Goal: Information Seeking & Learning: Understand process/instructions

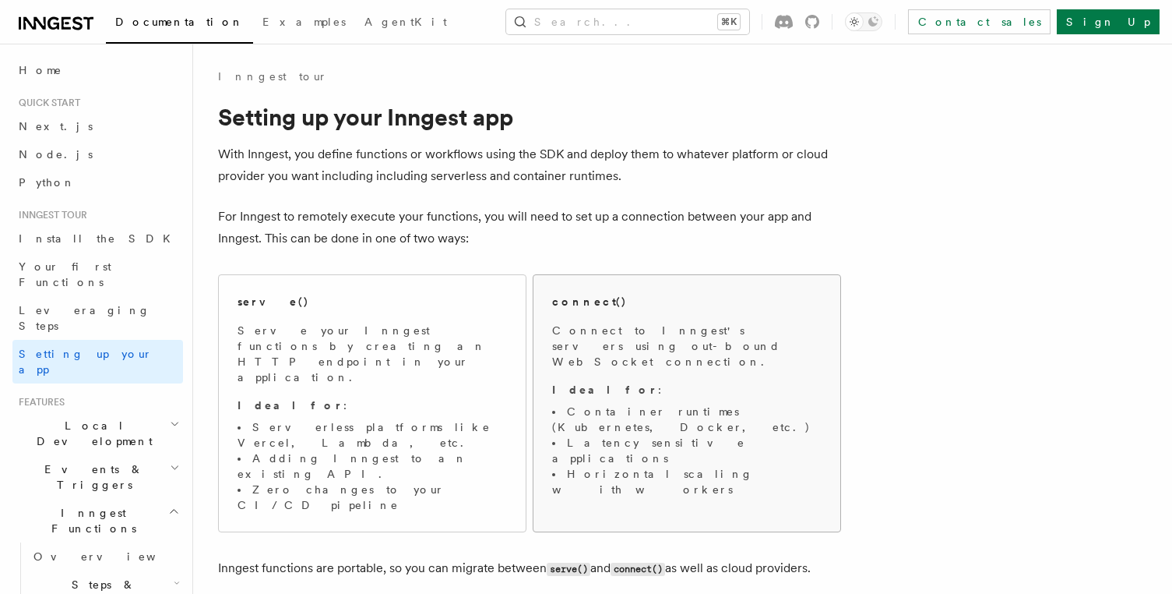
click at [604, 355] on span "Connect to Inngest's servers using out-bound WebSocket connection. Ideal for : …" at bounding box center [687, 410] width 270 height 174
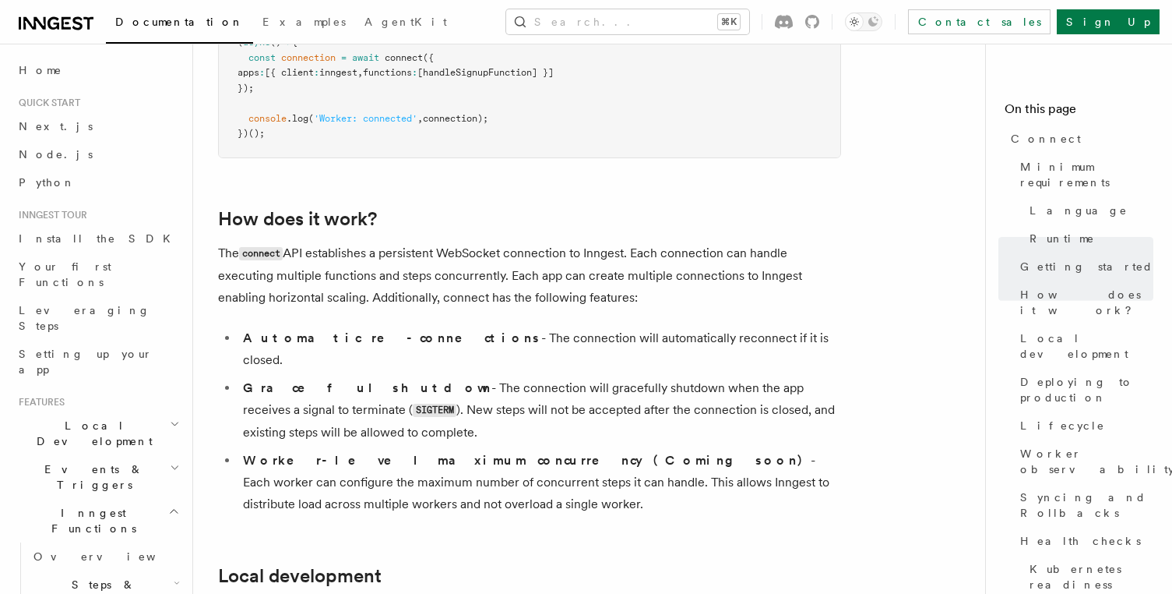
scroll to position [1514, 0]
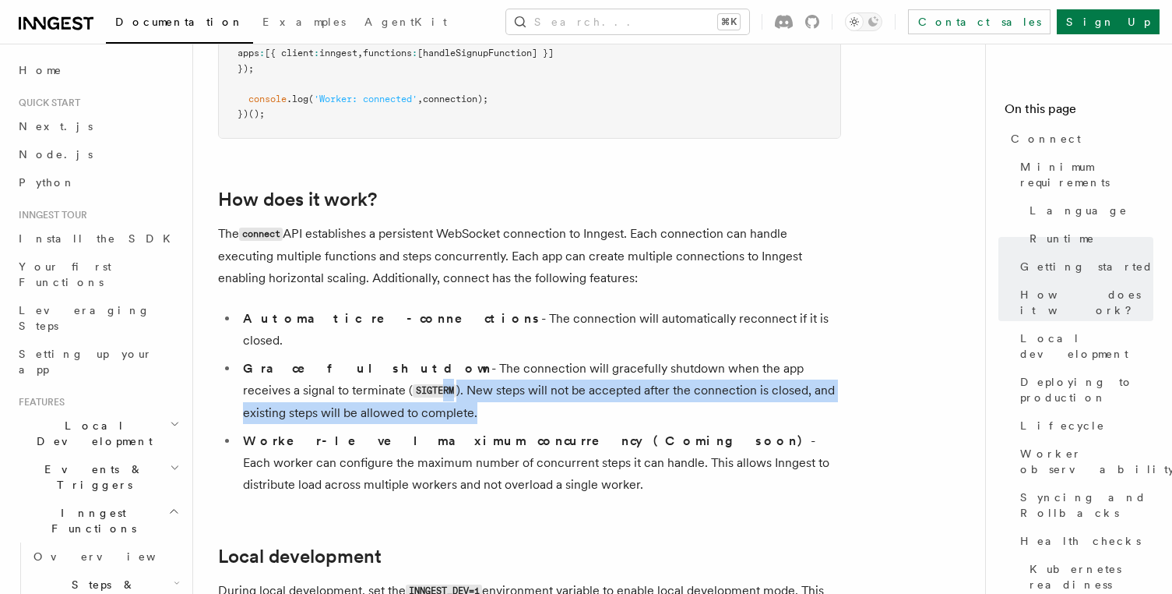
drag, startPoint x: 348, startPoint y: 332, endPoint x: 276, endPoint y: 309, distance: 75.9
click at [276, 358] on li "Graceful shutdown - The connection will gracefully shutdown when the app receiv…" at bounding box center [539, 391] width 603 height 66
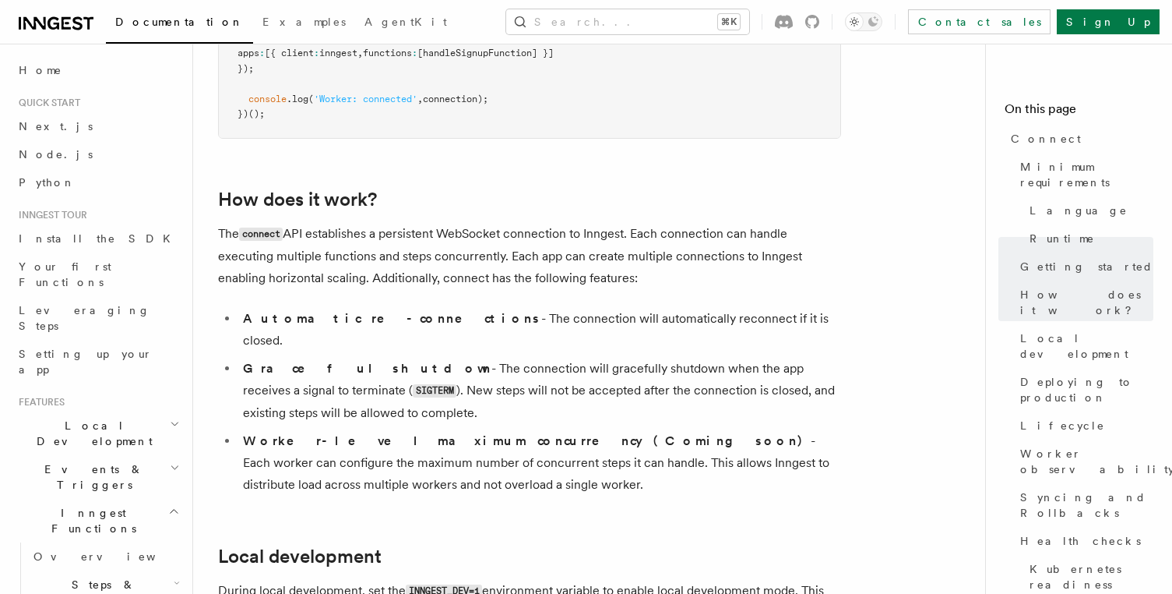
click at [274, 361] on strong "Graceful shutdown" at bounding box center [367, 368] width 248 height 15
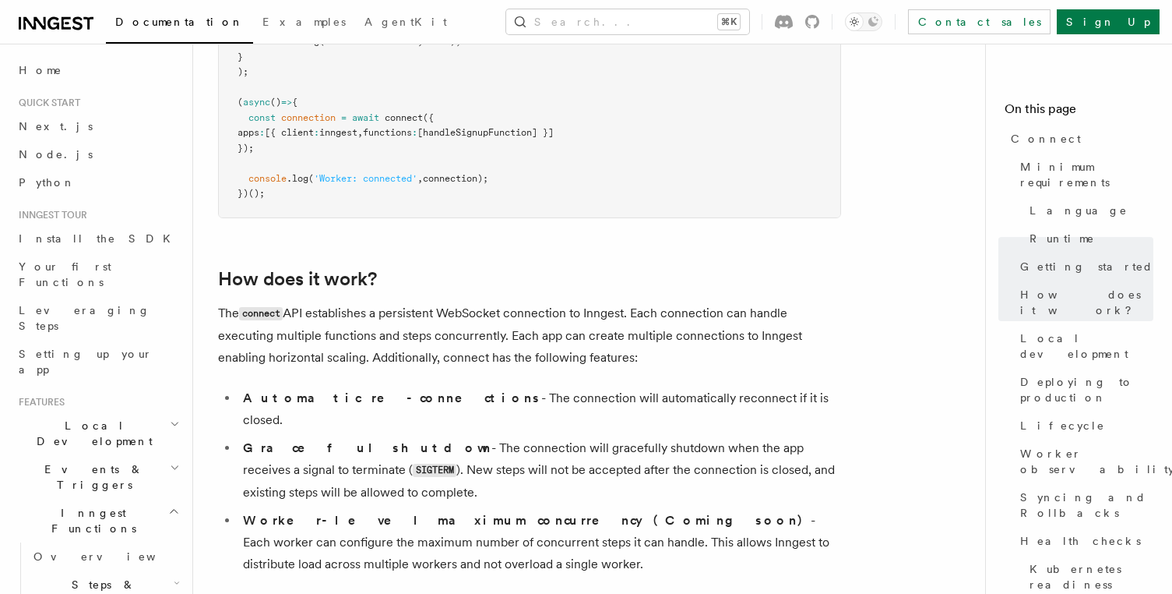
scroll to position [1433, 0]
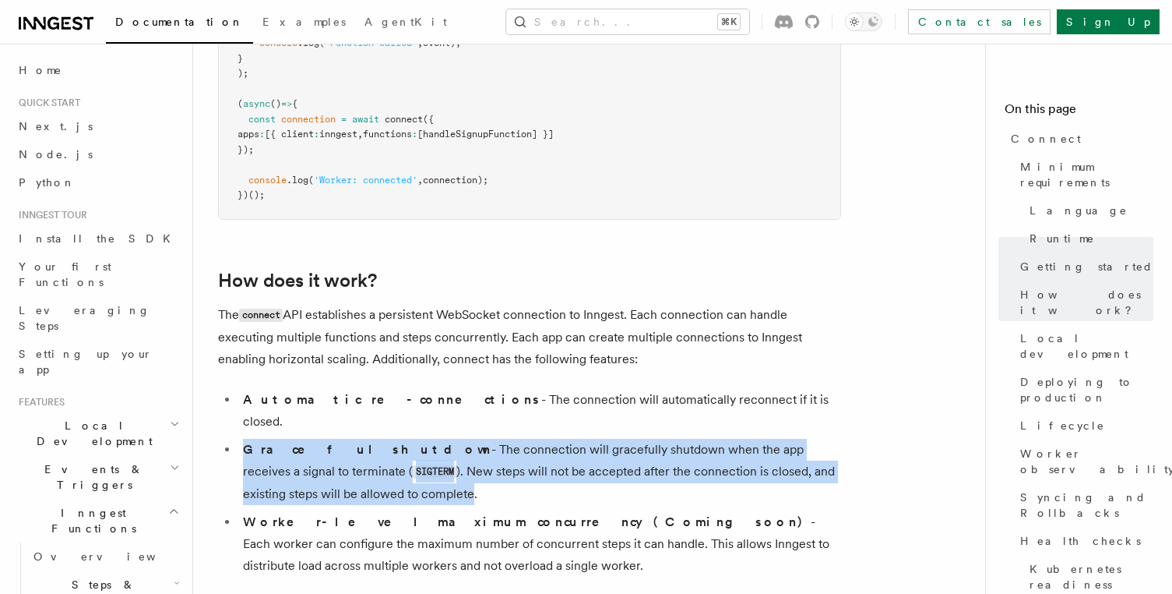
drag, startPoint x: 243, startPoint y: 365, endPoint x: 309, endPoint y: 411, distance: 80.6
click at [309, 439] on li "Graceful shutdown - The connection will gracefully shutdown when the app receiv…" at bounding box center [539, 472] width 603 height 66
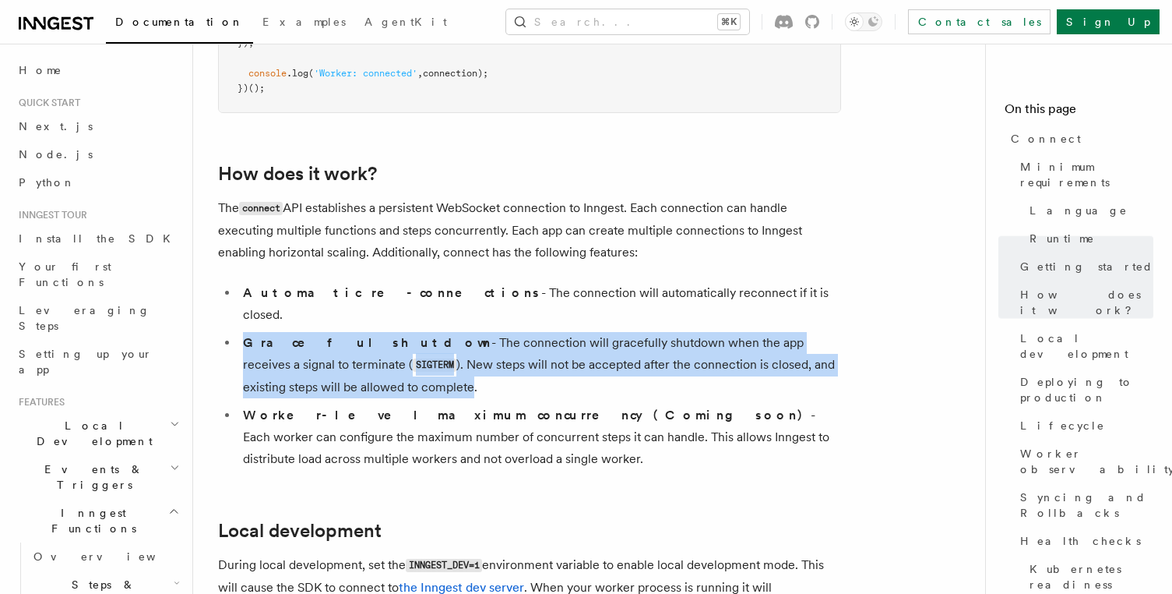
scroll to position [1541, 0]
